Goal: Task Accomplishment & Management: Complete application form

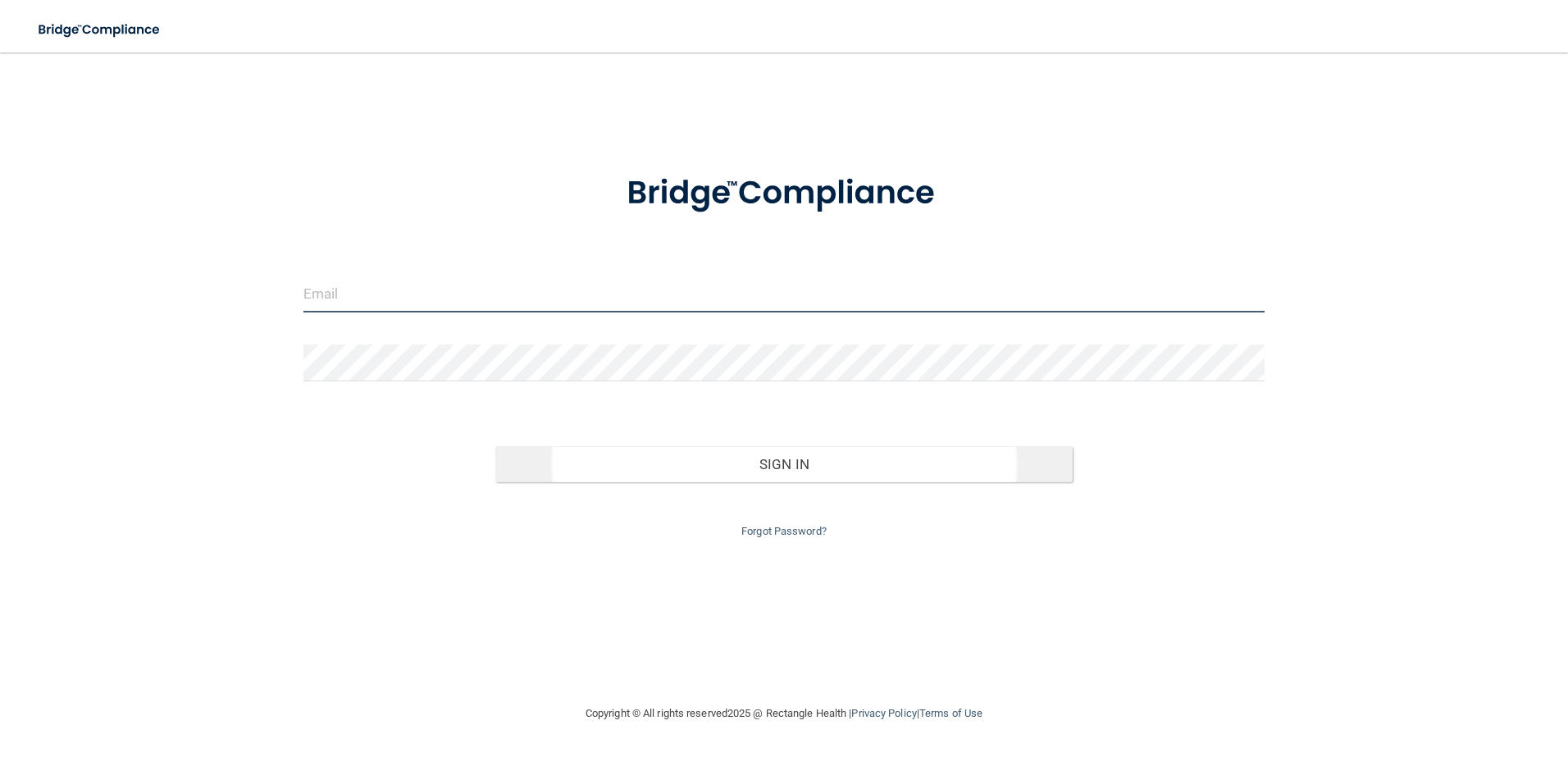
type input "[EMAIL_ADDRESS][DOMAIN_NAME]"
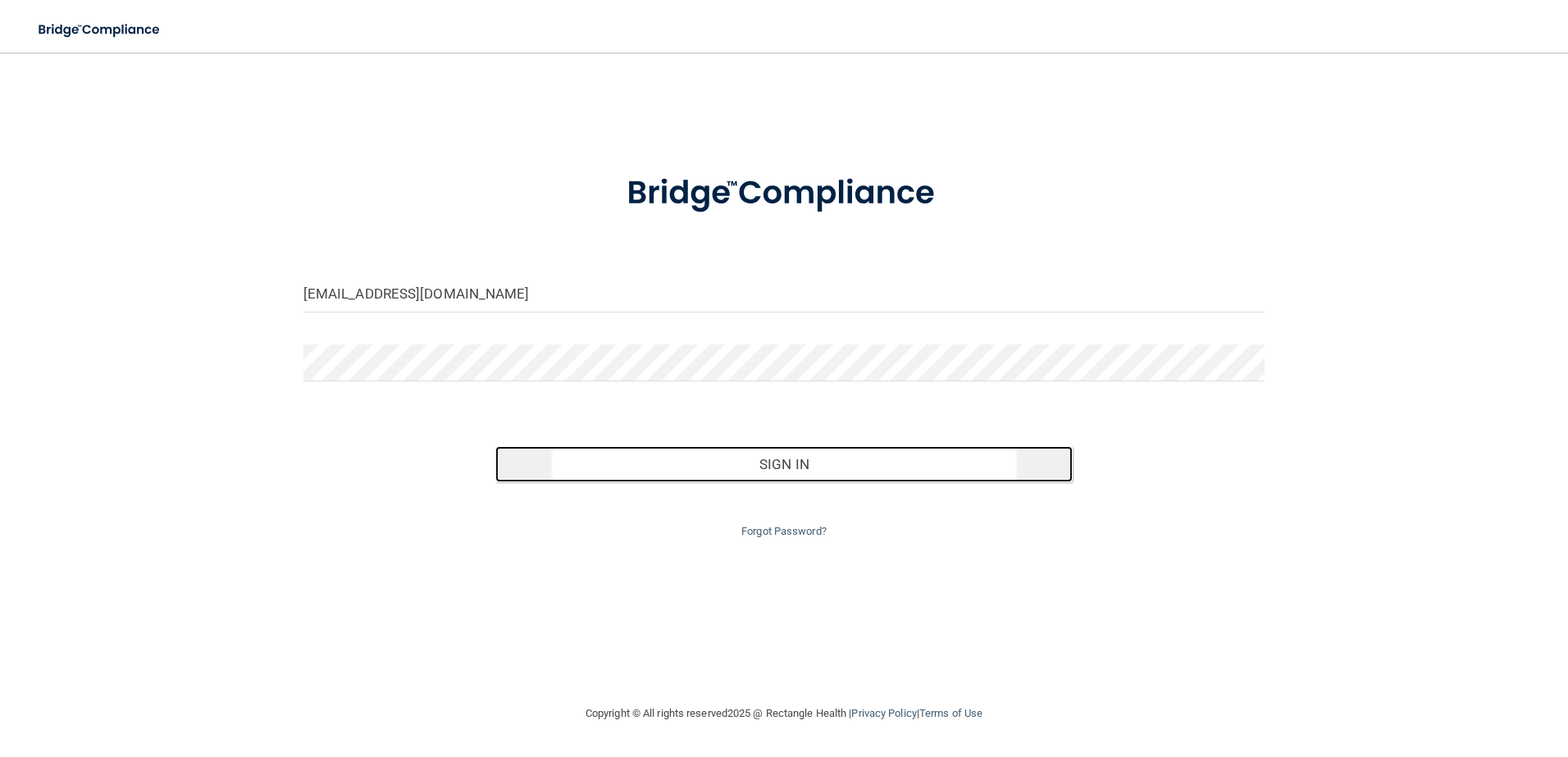
click at [858, 469] on button "Sign In" at bounding box center [784, 463] width 578 height 36
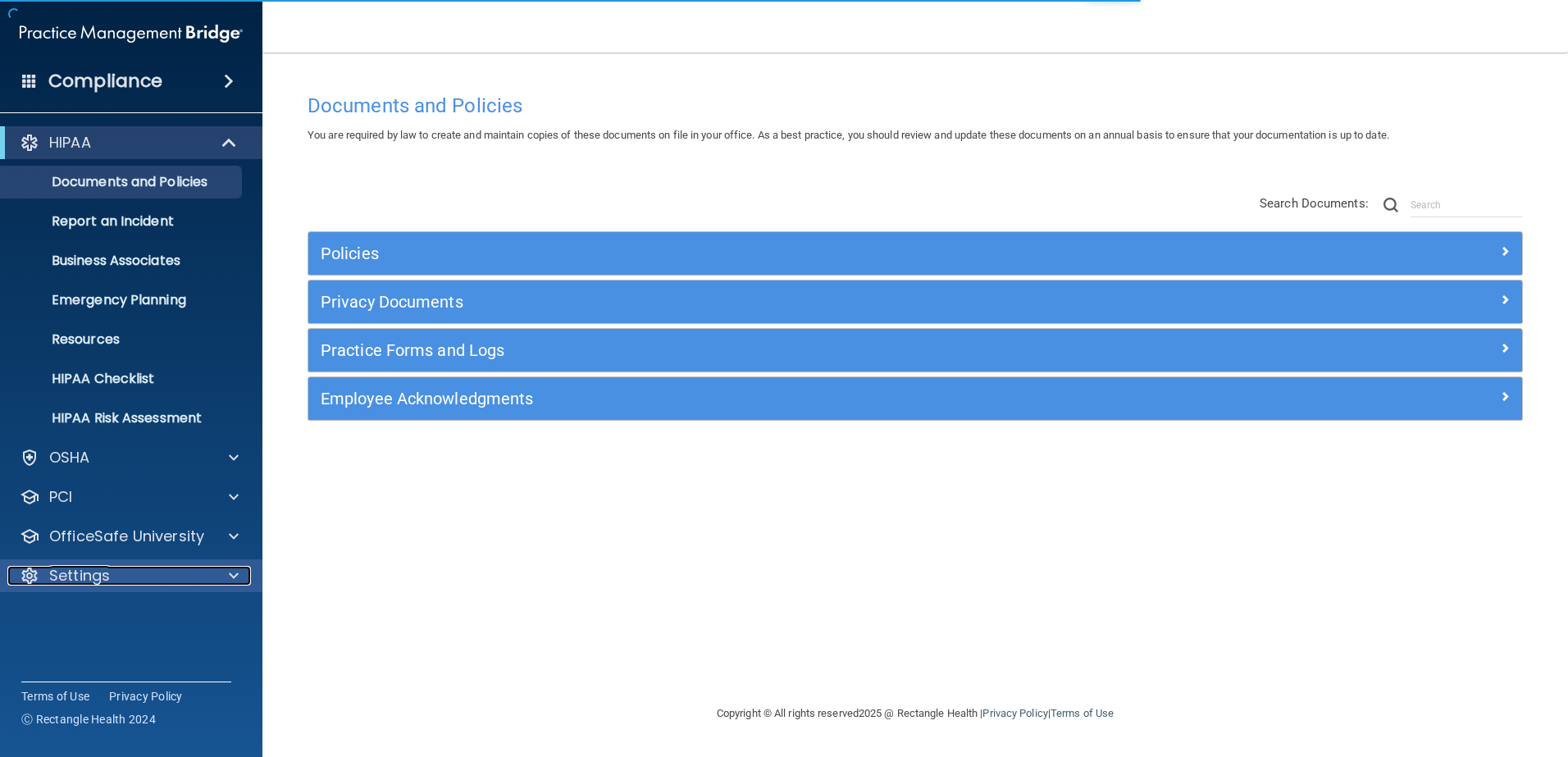
click at [221, 575] on div at bounding box center [232, 575] width 41 height 20
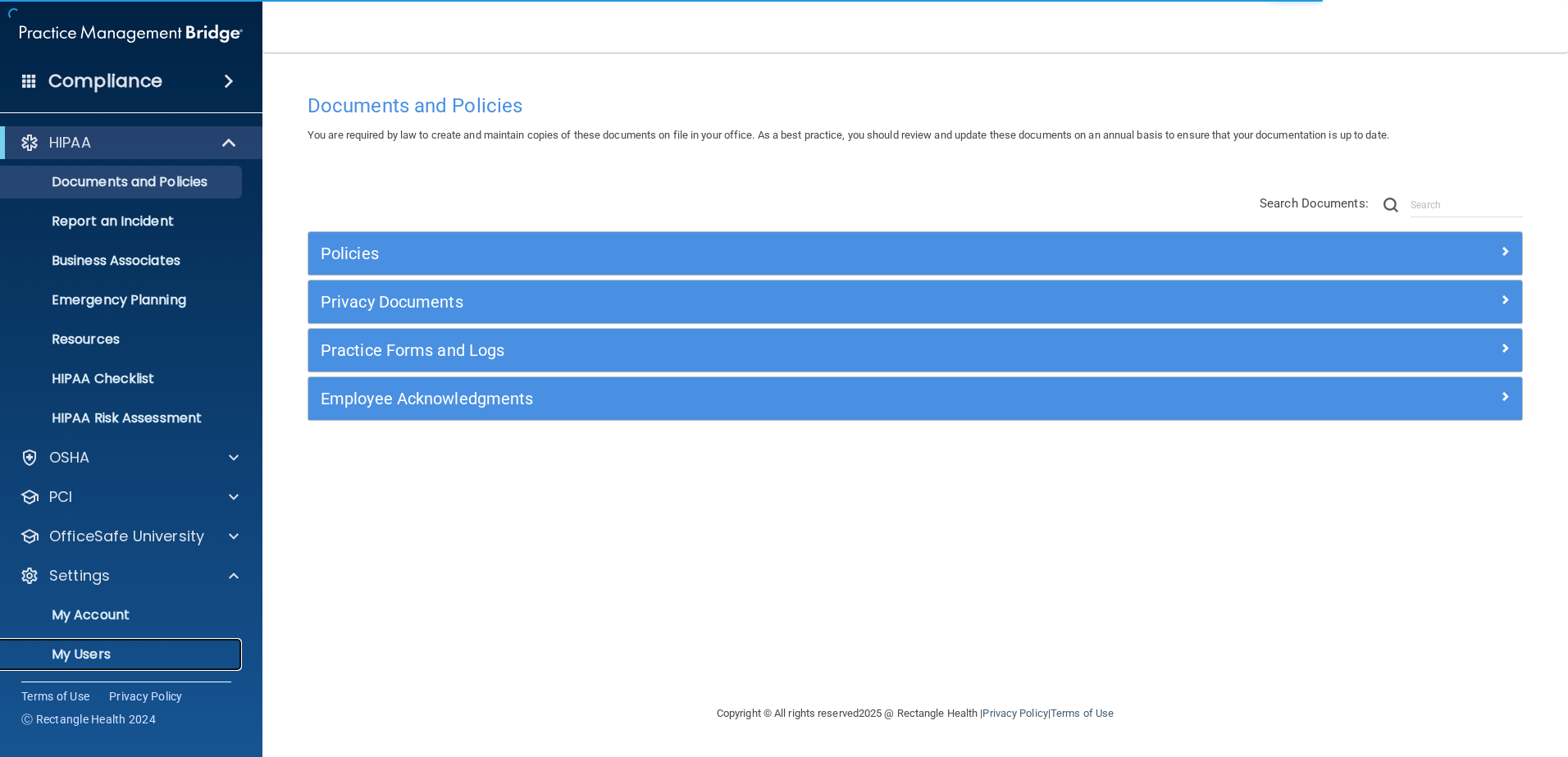
click at [107, 658] on p "My Users" at bounding box center [123, 654] width 224 height 17
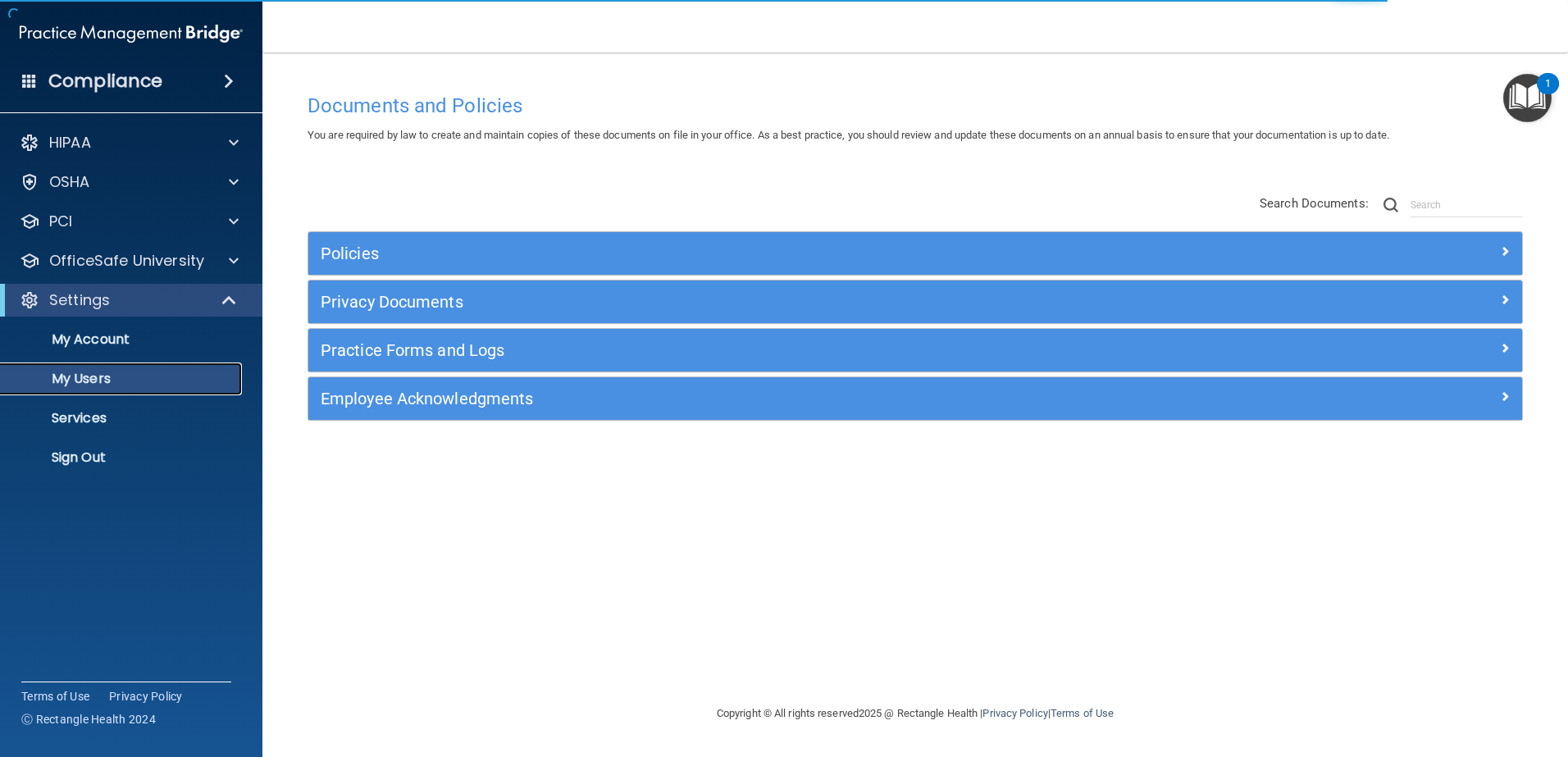
select select "20"
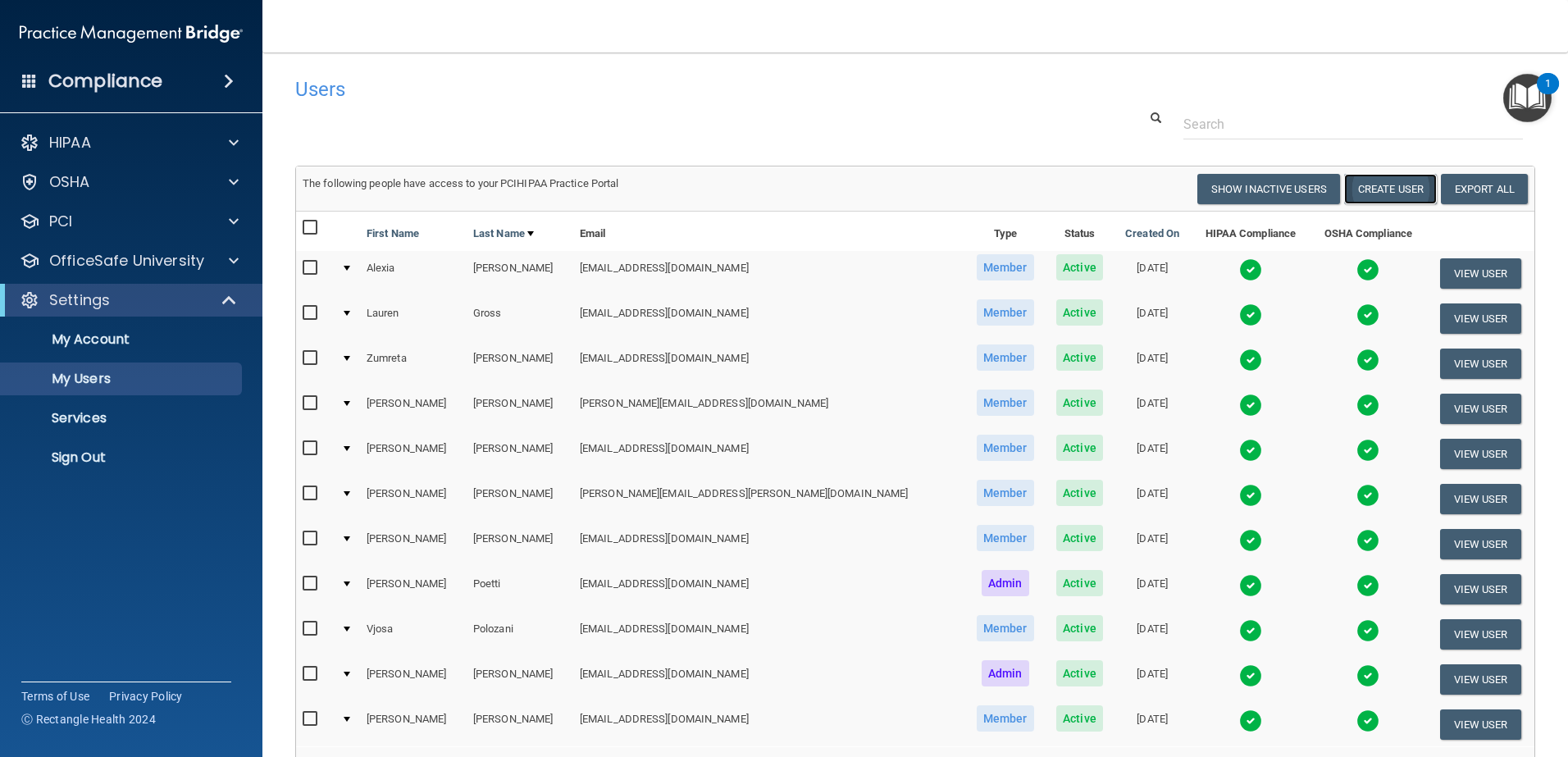
click at [1383, 188] on button "Create User" at bounding box center [1390, 189] width 92 height 30
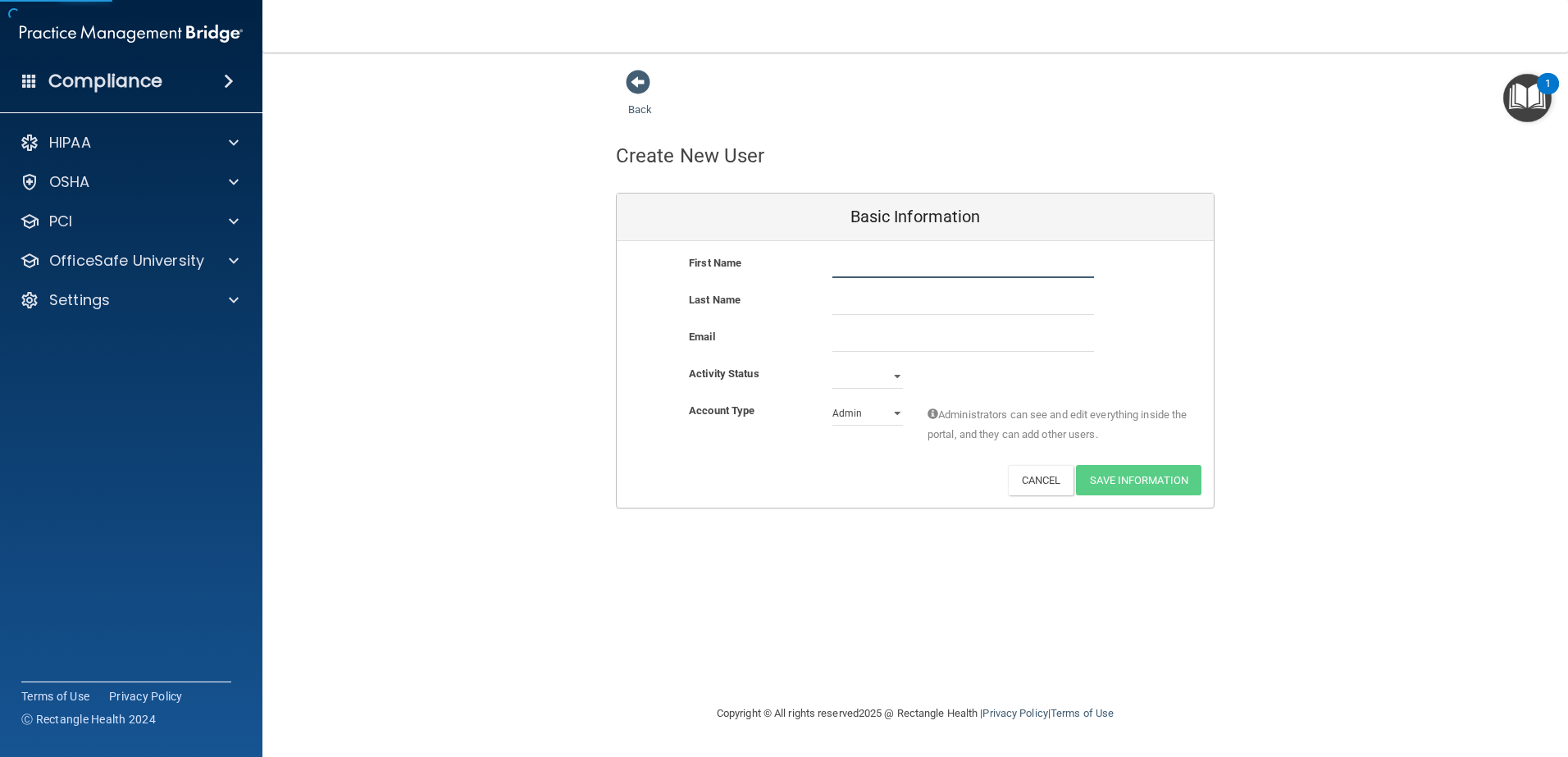
click at [931, 259] on input "text" at bounding box center [963, 265] width 261 height 25
type input "[PERSON_NAME]"
click at [891, 335] on input "email" at bounding box center [963, 339] width 261 height 25
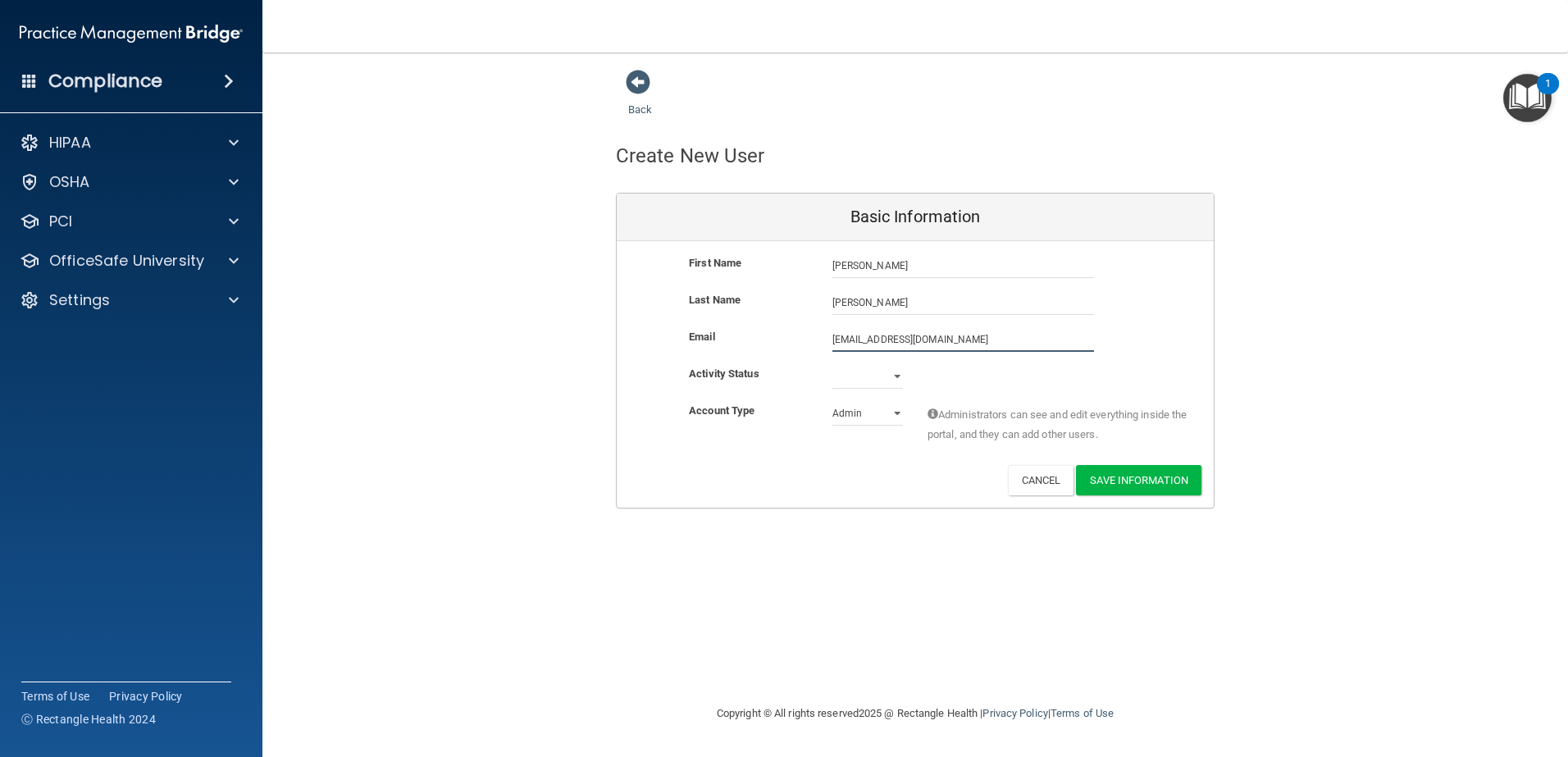
type input "[EMAIL_ADDRESS][DOMAIN_NAME]"
click at [890, 417] on select "Admin Member" at bounding box center [868, 412] width 71 height 25
select select "practice_member"
click at [832, 401] on select "Admin Member" at bounding box center [868, 412] width 71 height 25
click at [1150, 485] on button "Save Information" at bounding box center [1139, 479] width 126 height 30
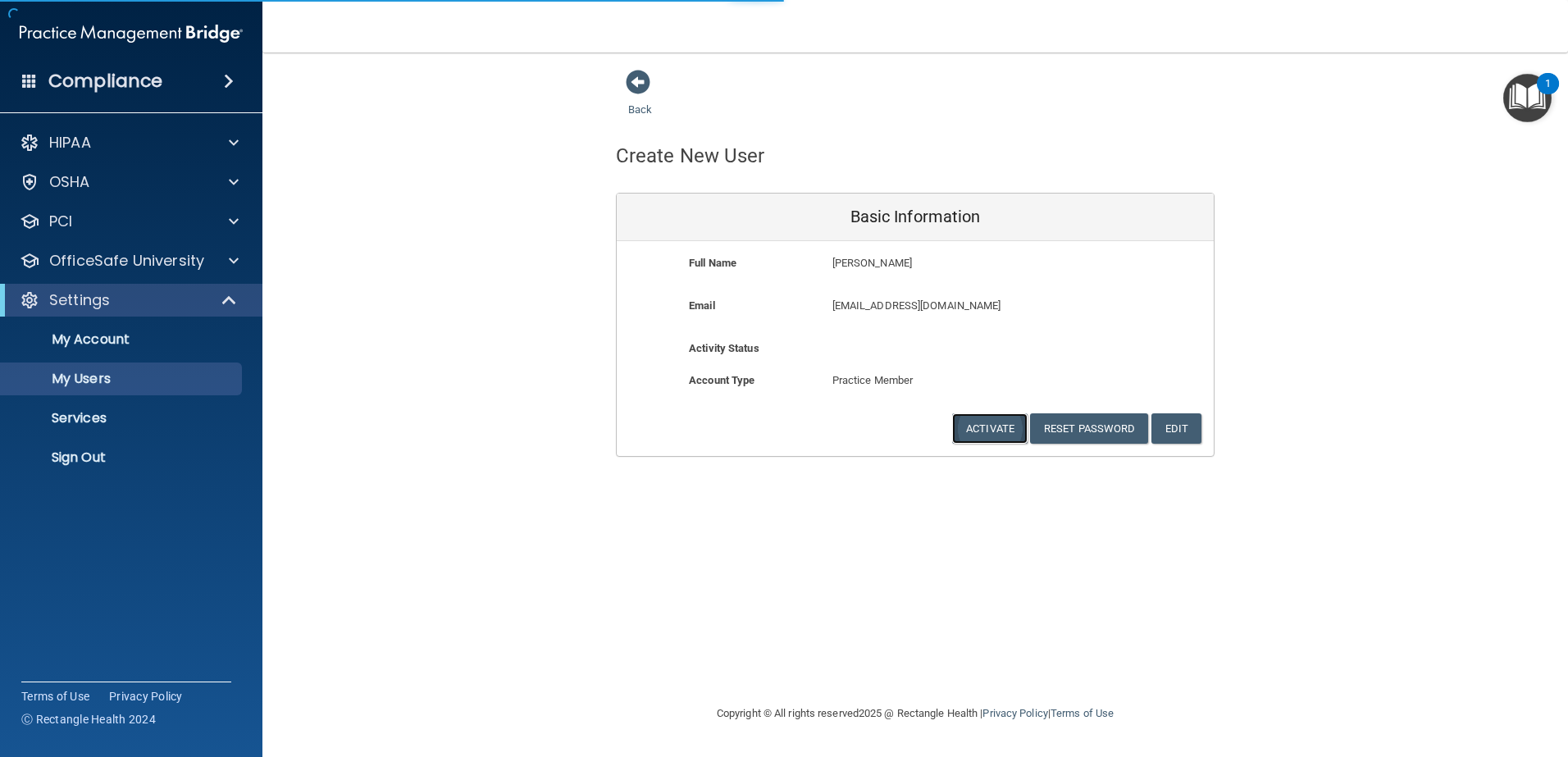
click at [972, 425] on button "Activate" at bounding box center [989, 428] width 76 height 30
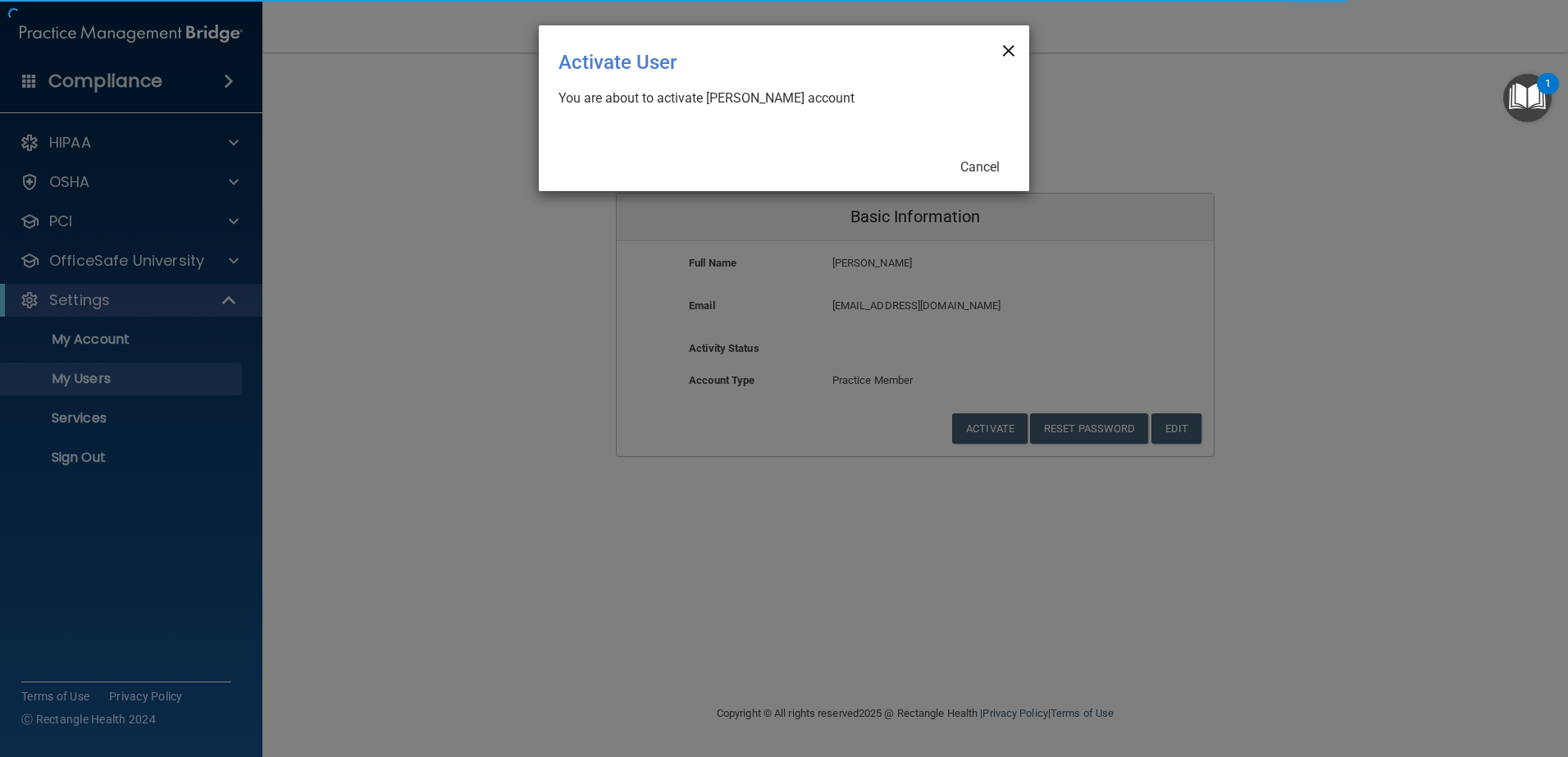
click at [1006, 59] on span "×" at bounding box center [1008, 48] width 15 height 32
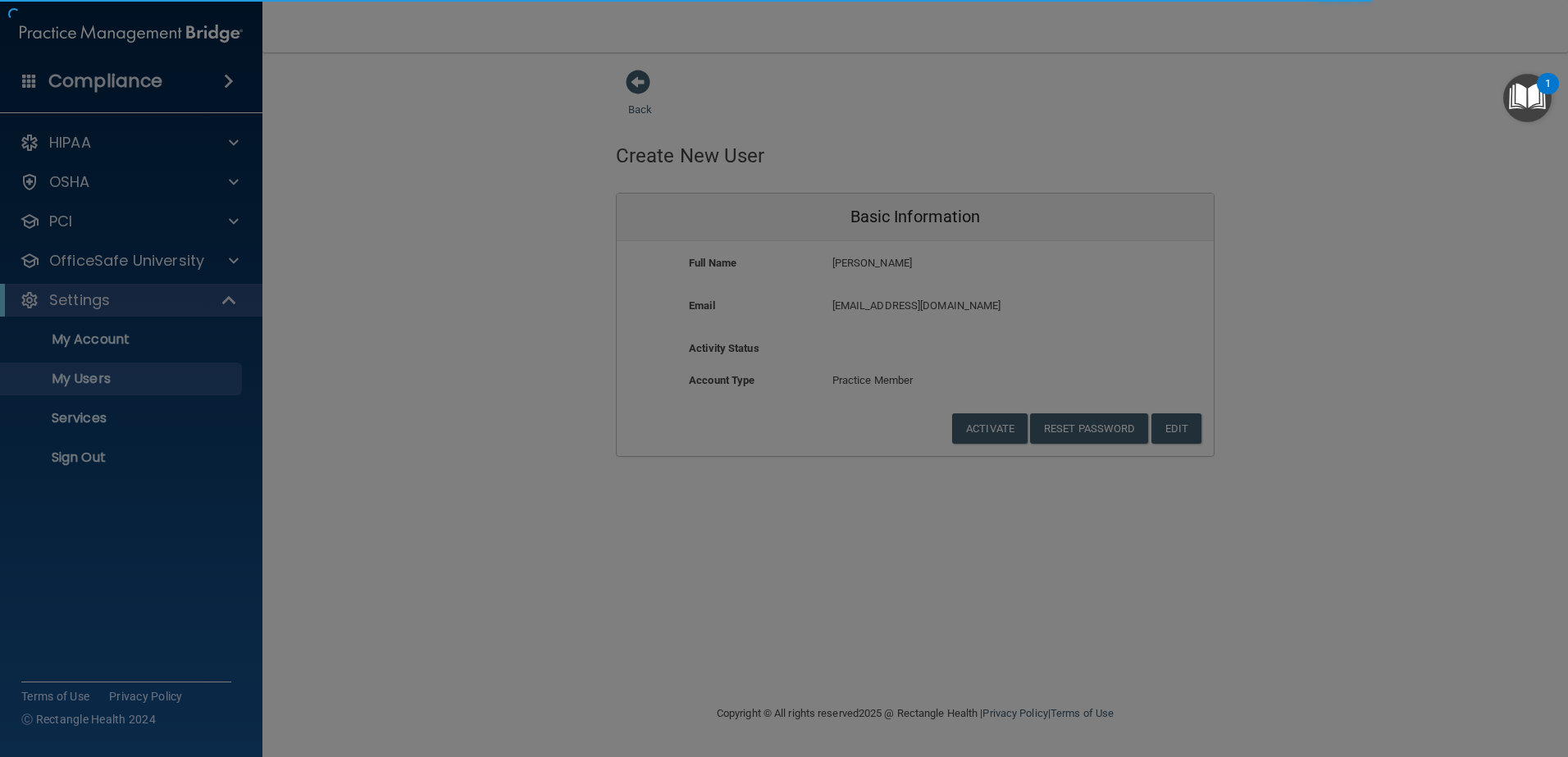
select select "20"
